Goal: Communication & Community: Ask a question

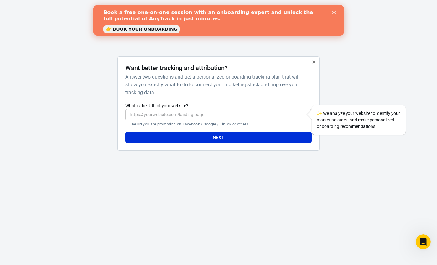
click at [334, 13] on polygon "Close" at bounding box center [334, 13] width 4 height 4
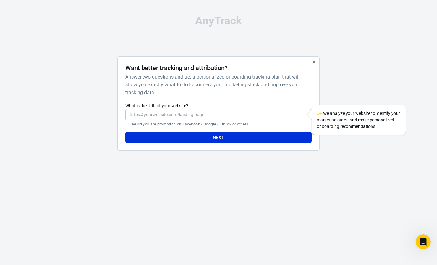
click at [198, 115] on input "What is the URL of your website?" at bounding box center [218, 115] width 186 height 12
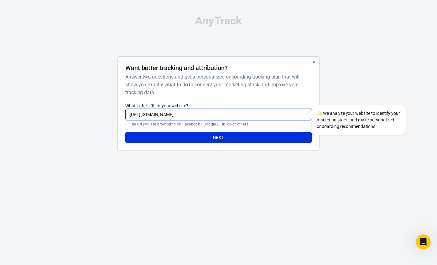
drag, startPoint x: 178, startPoint y: 115, endPoint x: 243, endPoint y: 114, distance: 65.2
click at [243, 114] on input "https://miryamkarama.fr/reconnexion-a-soi/" at bounding box center [218, 115] width 186 height 12
type input "https://miryamkarama.fr/"
click at [146, 137] on button "Next" at bounding box center [218, 138] width 186 height 12
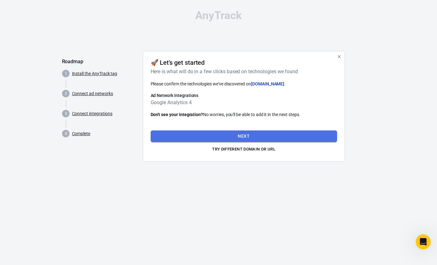
click at [197, 134] on button "Next" at bounding box center [244, 137] width 186 height 12
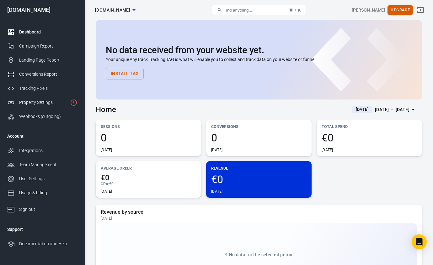
click at [407, 11] on button "Upgrade" at bounding box center [399, 10] width 25 height 10
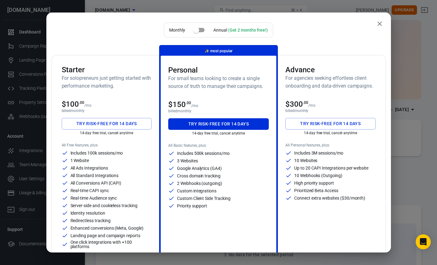
click at [400, 30] on div "Monthly Annual (Get 2 months free!) Starter For solopreneurs just getting start…" at bounding box center [218, 132] width 437 height 265
click at [378, 24] on icon "close" at bounding box center [380, 24] width 4 height 4
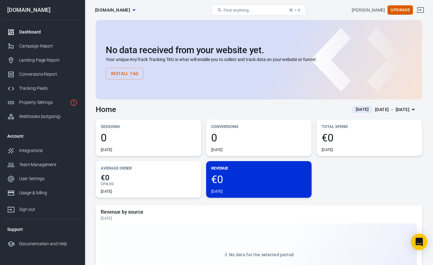
click at [420, 241] on icon "Open Intercom Messenger" at bounding box center [418, 242] width 7 height 8
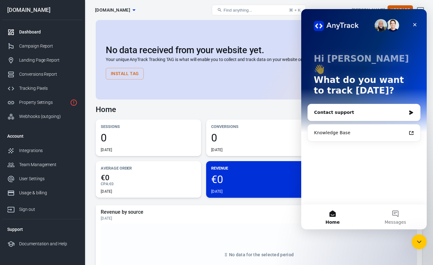
click at [366, 109] on div "Contact support" at bounding box center [360, 112] width 92 height 7
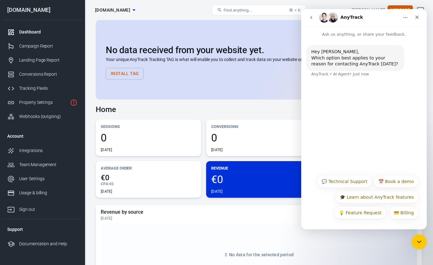
scroll to position [1, 0]
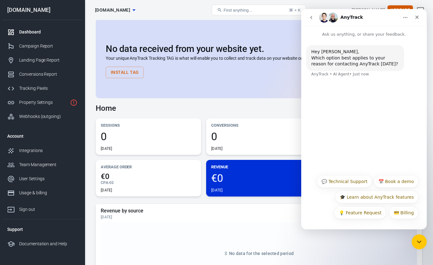
click at [371, 152] on div "Hey [PERSON_NAME], Which option best applies to your reason for contacting AnyT…" at bounding box center [363, 105] width 125 height 134
click at [408, 213] on button "💳 Billing" at bounding box center [403, 213] width 29 height 13
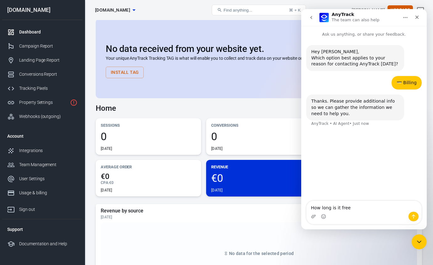
type textarea "How long is it free?"
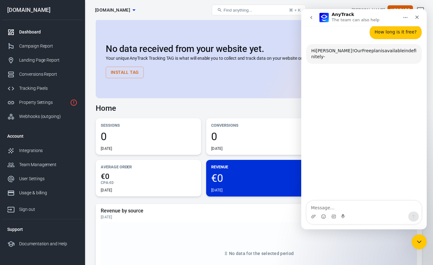
scroll to position [101, 0]
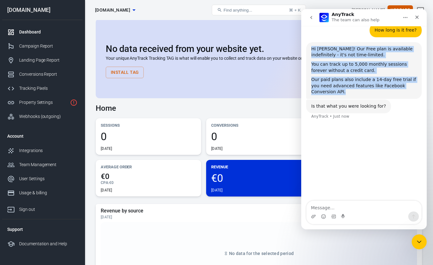
drag, startPoint x: 365, startPoint y: 93, endPoint x: 312, endPoint y: 48, distance: 69.4
click at [312, 48] on div "Hi [PERSON_NAME]! Our Free plan is available indefinitely - it's not time-limit…" at bounding box center [363, 70] width 105 height 49
click at [367, 147] on div "Hey [PERSON_NAME], Which option best applies to your reason for contacting AnyT…" at bounding box center [363, 67] width 125 height 265
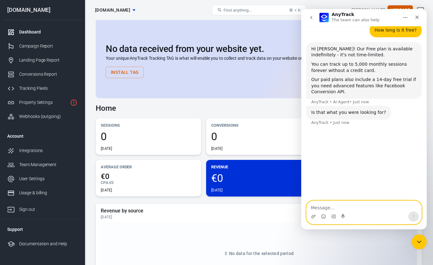
click at [337, 207] on textarea "Message…" at bounding box center [363, 206] width 115 height 11
type textarea "ça représente quoi 5000 monthly sessions ?"
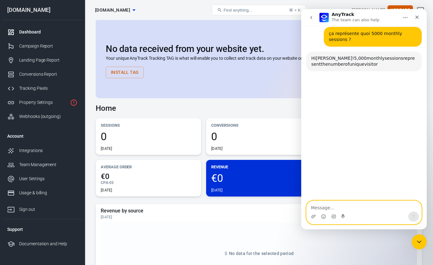
scroll to position [202, 0]
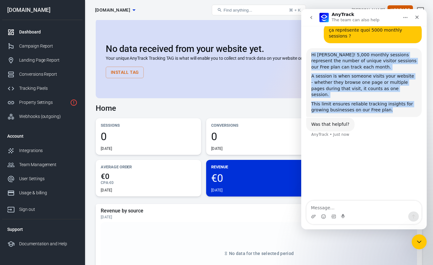
drag, startPoint x: 384, startPoint y: 102, endPoint x: 300, endPoint y: 53, distance: 97.5
click at [301, 53] on html "AnyTrack The team can also help Ask us anything, or share your feedback. Hey [P…" at bounding box center [363, 119] width 125 height 221
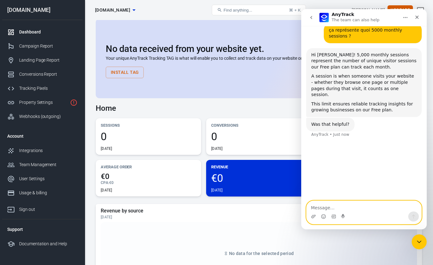
click at [334, 208] on textarea "Message…" at bounding box center [363, 206] width 115 height 11
type textarea "waouh fabulous, thanks"
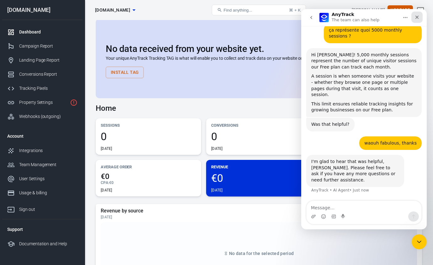
click at [418, 18] on icon "Close" at bounding box center [416, 17] width 5 height 5
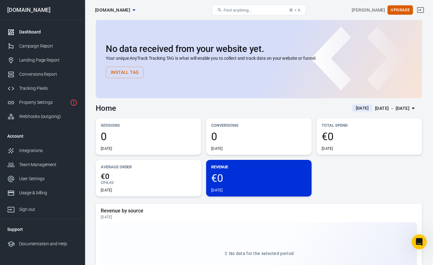
scroll to position [184, 0]
click at [178, 13] on div "Dashboard [DOMAIN_NAME]" at bounding box center [146, 10] width 109 height 15
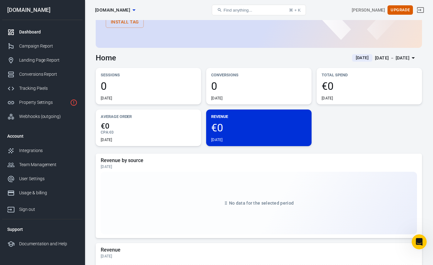
scroll to position [0, 0]
